Goal: Check status: Check status

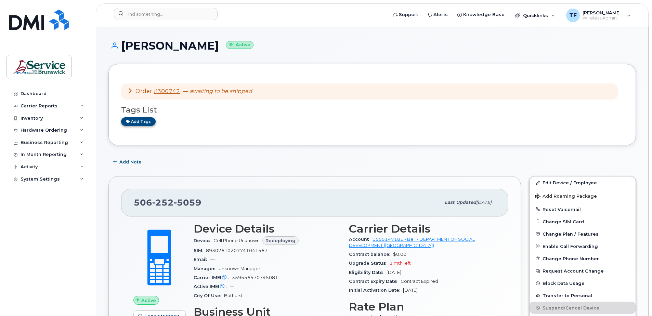
scroll to position [71, 0]
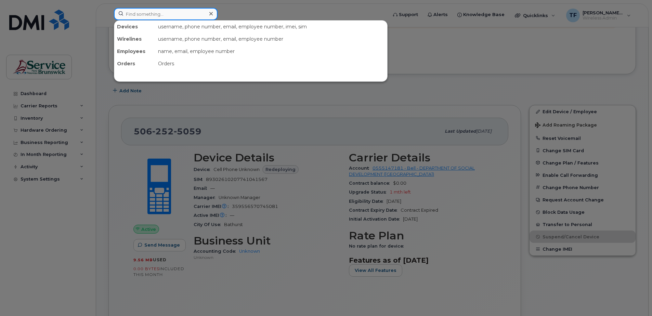
click at [133, 15] on input at bounding box center [166, 14] width 104 height 12
click at [44, 128] on div at bounding box center [326, 158] width 652 height 316
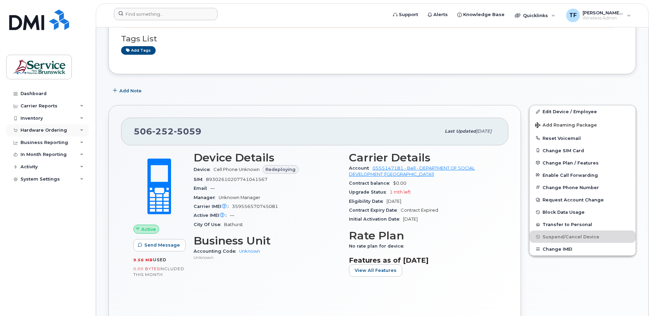
click at [52, 128] on div "Hardware Ordering" at bounding box center [44, 130] width 47 height 5
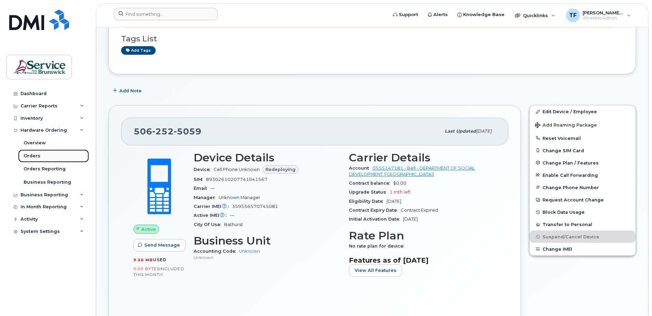
click at [41, 156] on link "Orders" at bounding box center [53, 155] width 71 height 13
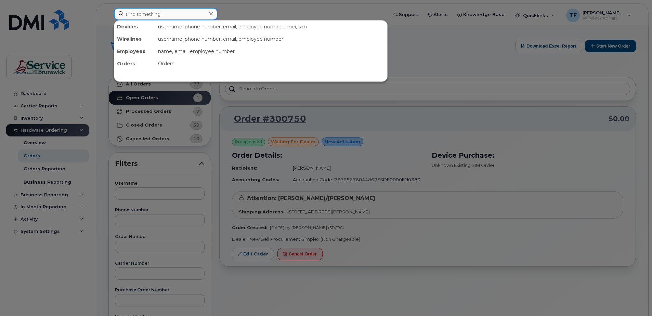
click at [163, 15] on input at bounding box center [166, 14] width 104 height 12
paste input "37286042"
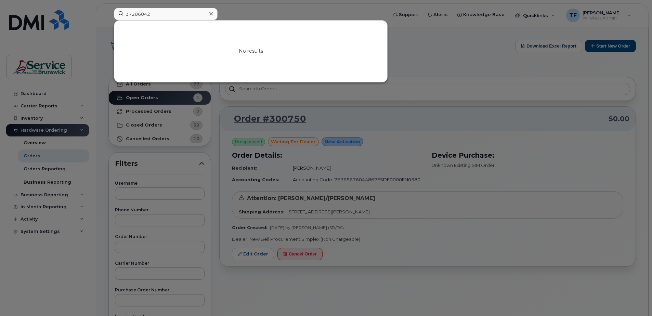
click at [438, 54] on div at bounding box center [326, 158] width 652 height 316
click at [143, 15] on input "37286042" at bounding box center [166, 14] width 104 height 12
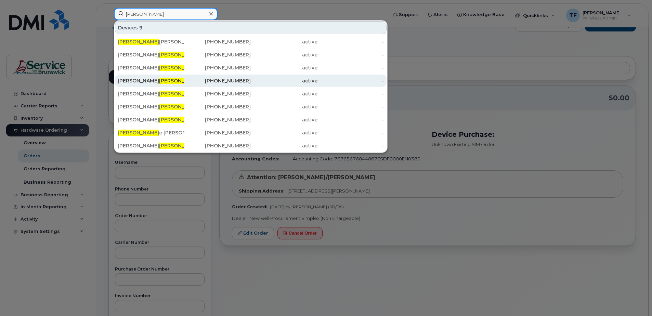
scroll to position [21, 0]
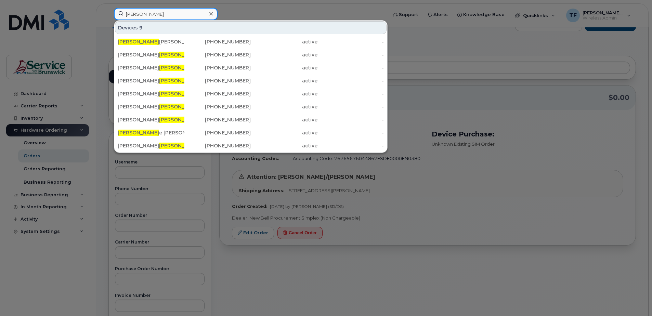
type input "[PERSON_NAME]"
click at [244, 11] on div at bounding box center [326, 158] width 652 height 316
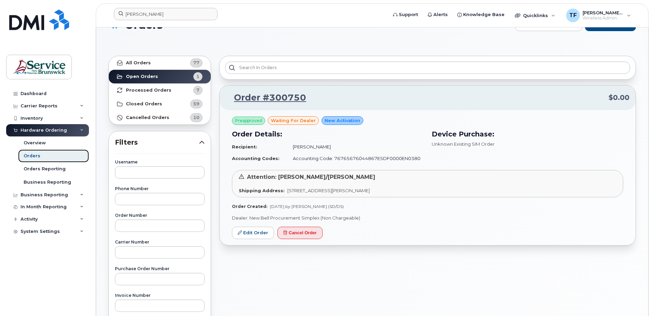
click at [30, 156] on div "Orders" at bounding box center [32, 156] width 17 height 6
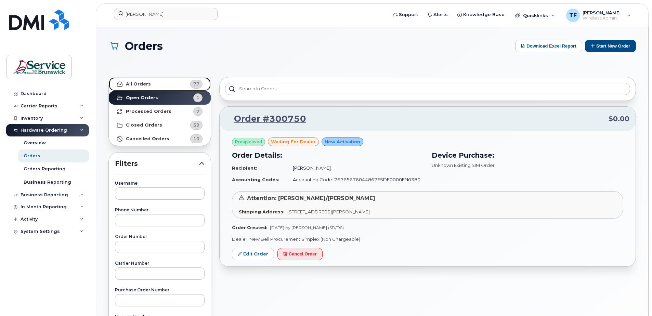
click at [144, 87] on strong "All Orders" at bounding box center [138, 83] width 25 height 5
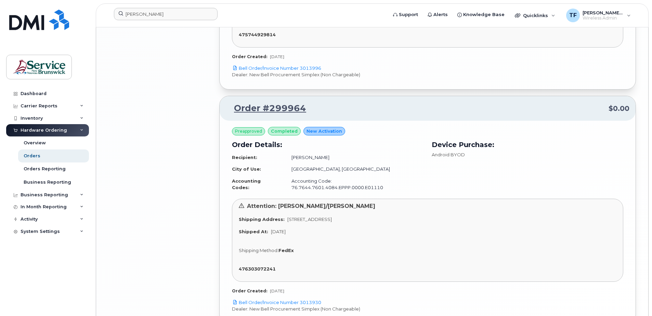
scroll to position [1490, 0]
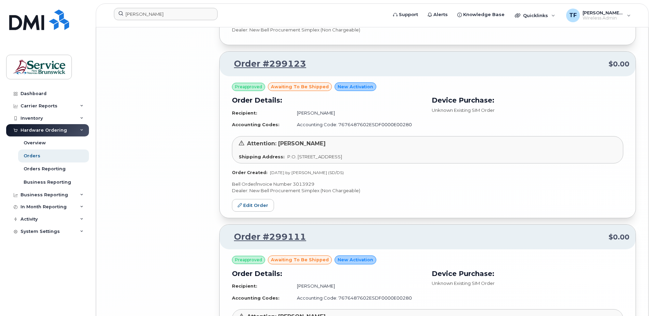
scroll to position [3257, 0]
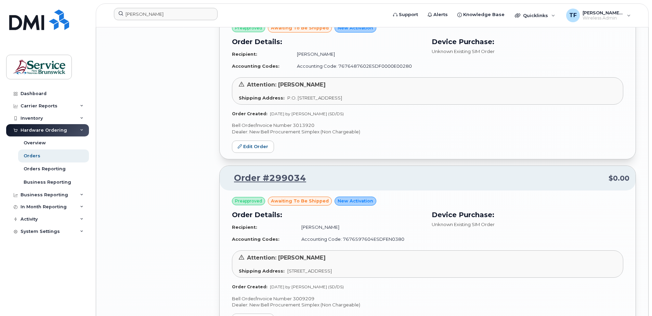
scroll to position [3460, 0]
click at [290, 172] on link "Order #299034" at bounding box center [266, 178] width 80 height 12
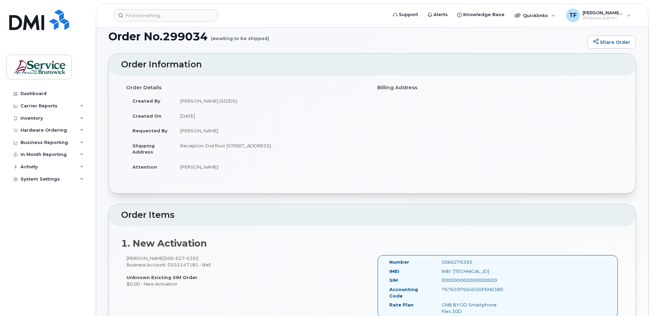
scroll to position [10, 0]
drag, startPoint x: 191, startPoint y: 258, endPoint x: 157, endPoint y: 257, distance: 33.5
click at [157, 257] on div "Sarah Martin 506 627 6392 Business Account: 0555147181 - Bell Unknown Existing …" at bounding box center [246, 270] width 251 height 32
copy span "506 627 6392"
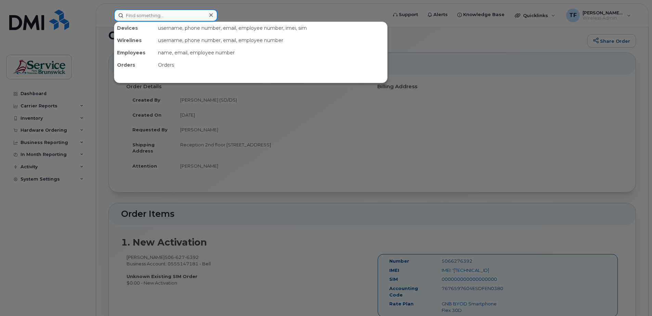
click at [139, 19] on input at bounding box center [166, 15] width 104 height 12
paste input "5062301562"
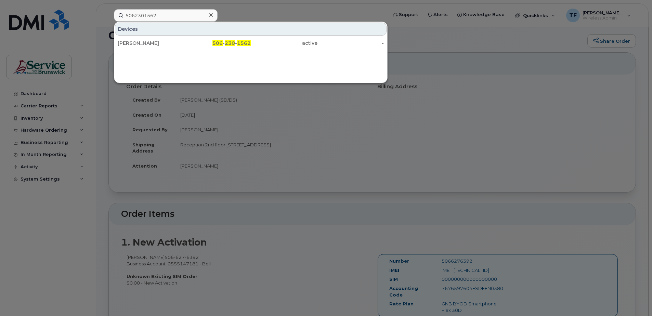
click at [529, 112] on div at bounding box center [326, 158] width 652 height 316
click at [146, 14] on input "5062301562" at bounding box center [166, 15] width 104 height 12
paste input "-344-3124"
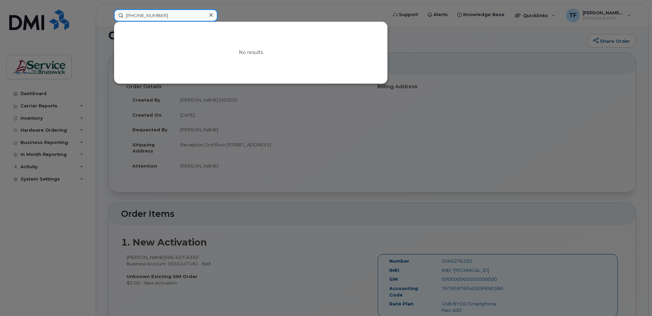
click at [148, 16] on input "506-344-3124" at bounding box center [166, 15] width 104 height 12
click at [150, 16] on input "5063443124" at bounding box center [166, 15] width 104 height 12
type input "5063443124"
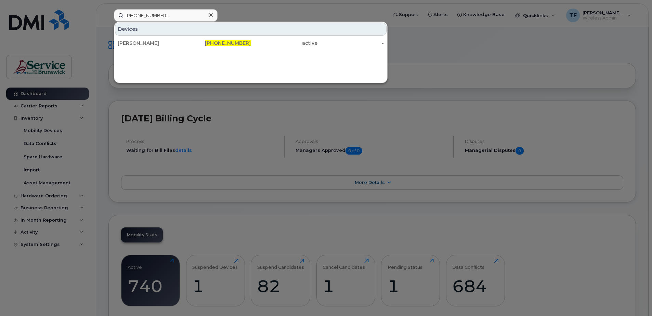
click at [151, 16] on input "[PHONE_NUMBER]" at bounding box center [166, 15] width 104 height 12
click at [151, 16] on input "506-862-9053" at bounding box center [166, 15] width 104 height 12
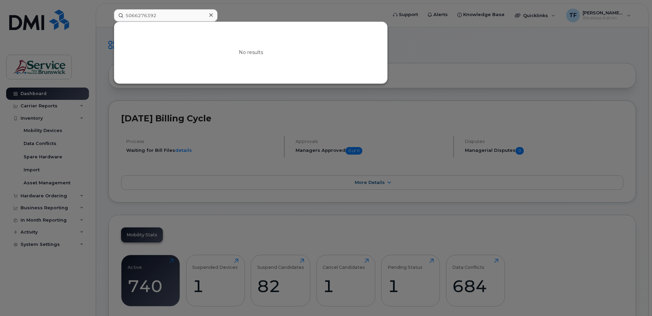
click at [148, 17] on input "5066276392" at bounding box center [166, 15] width 104 height 12
type input "5066276392"
